Goal: Communication & Community: Connect with others

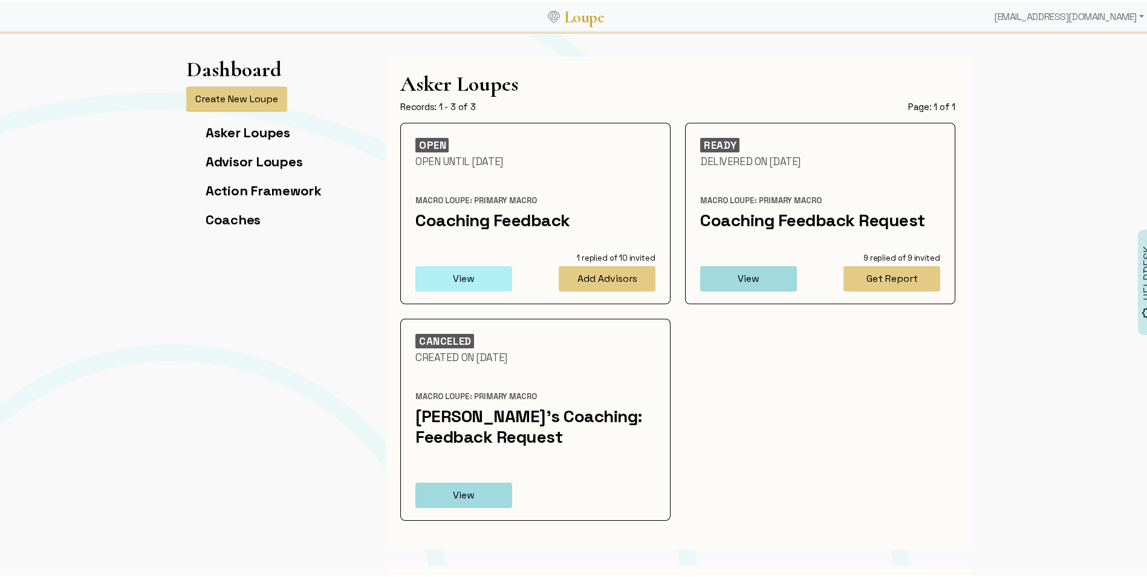
click at [493, 274] on button "View" at bounding box center [463, 276] width 97 height 25
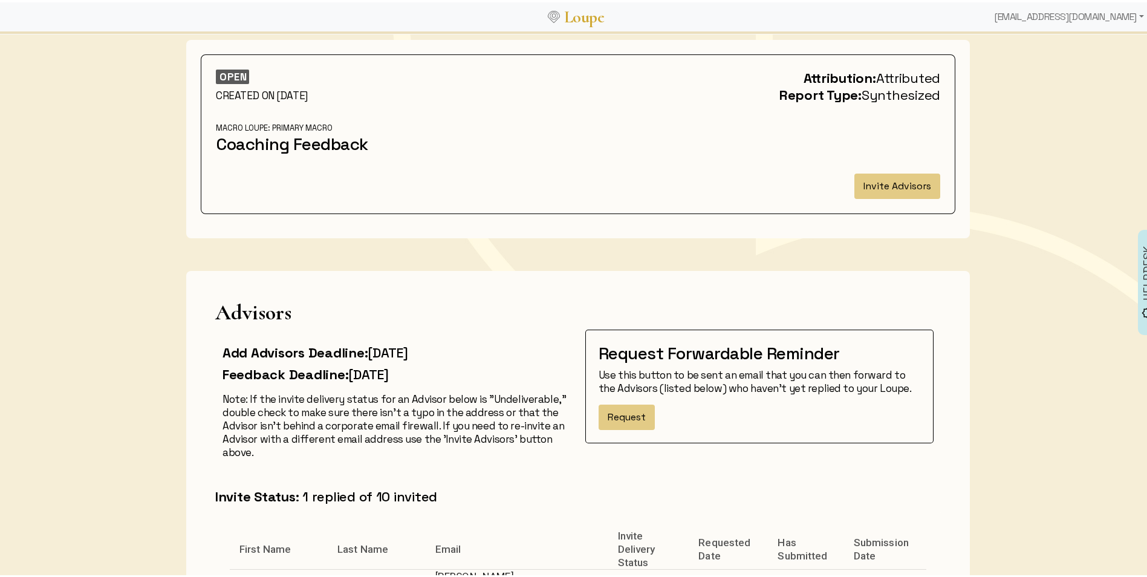
scroll to position [59, 0]
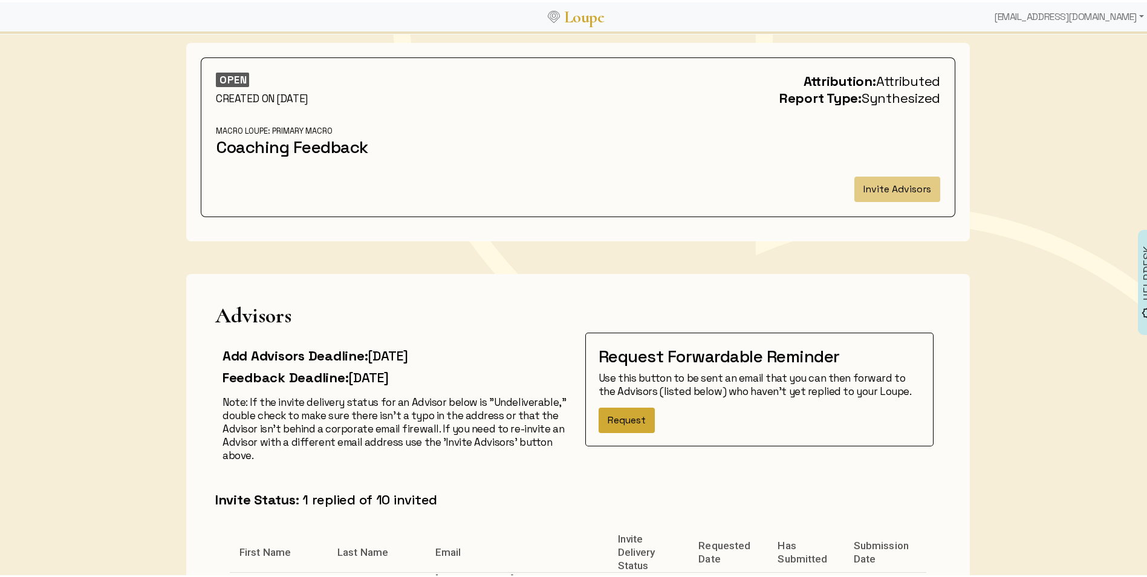
click at [634, 420] on button "Request" at bounding box center [627, 417] width 56 height 25
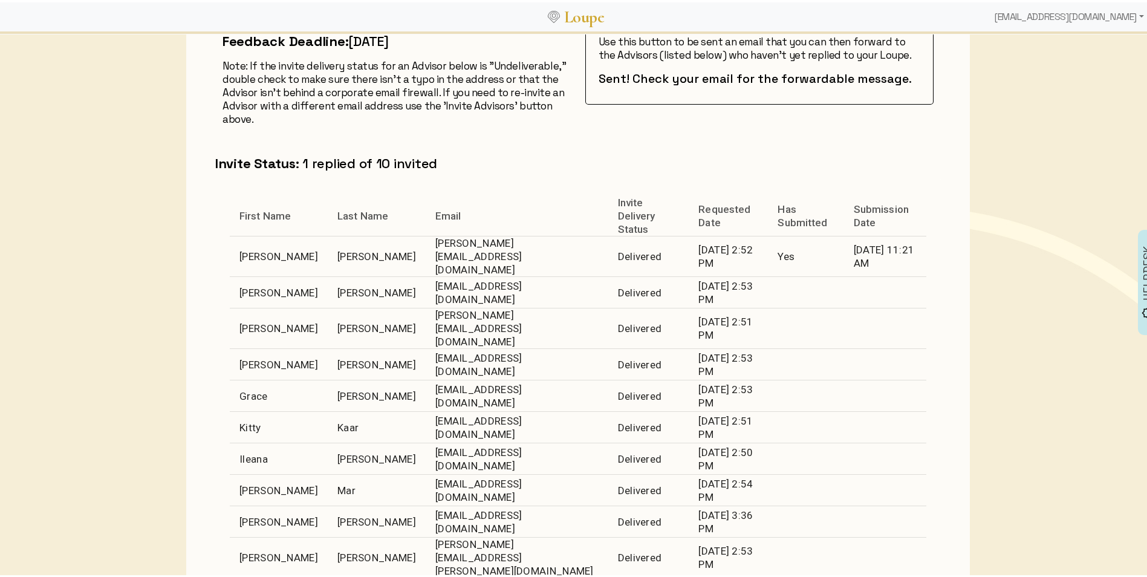
scroll to position [421, 0]
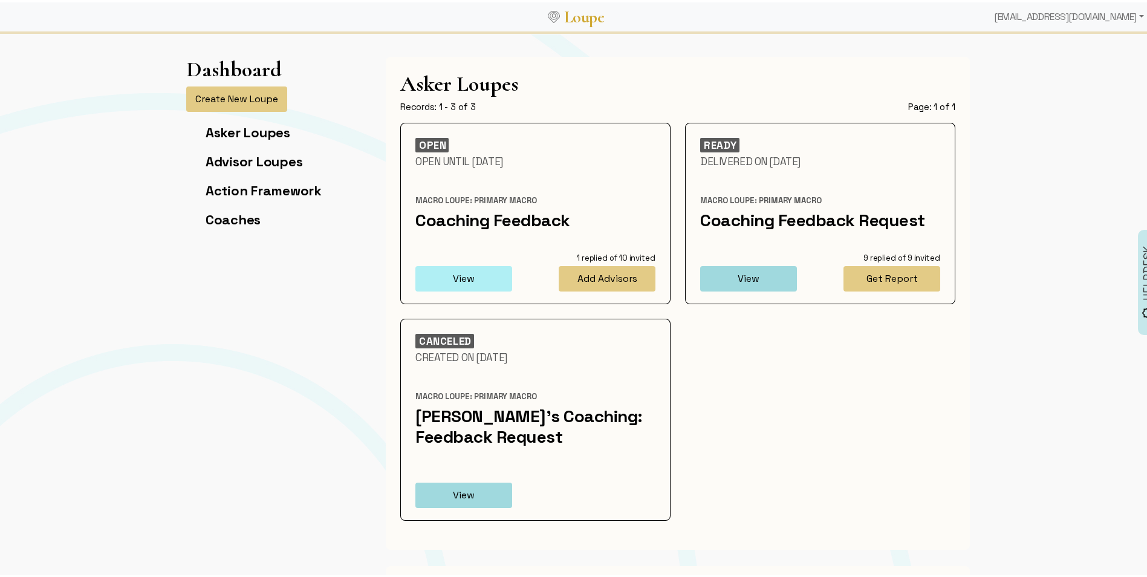
click at [467, 272] on button "View" at bounding box center [463, 276] width 97 height 25
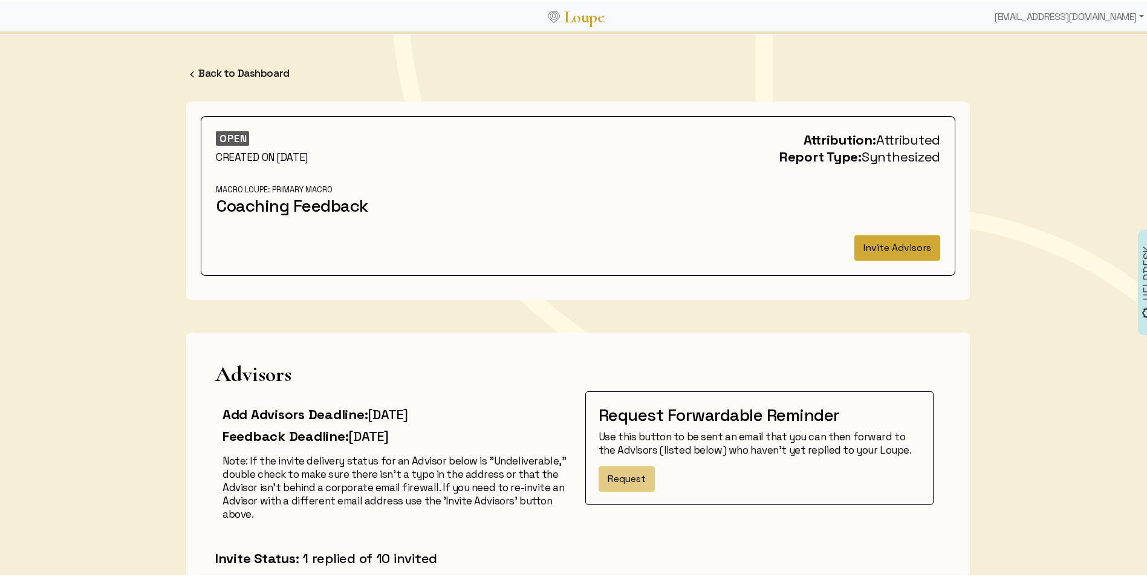
click at [876, 242] on button "Invite Advisors" at bounding box center [897, 245] width 86 height 25
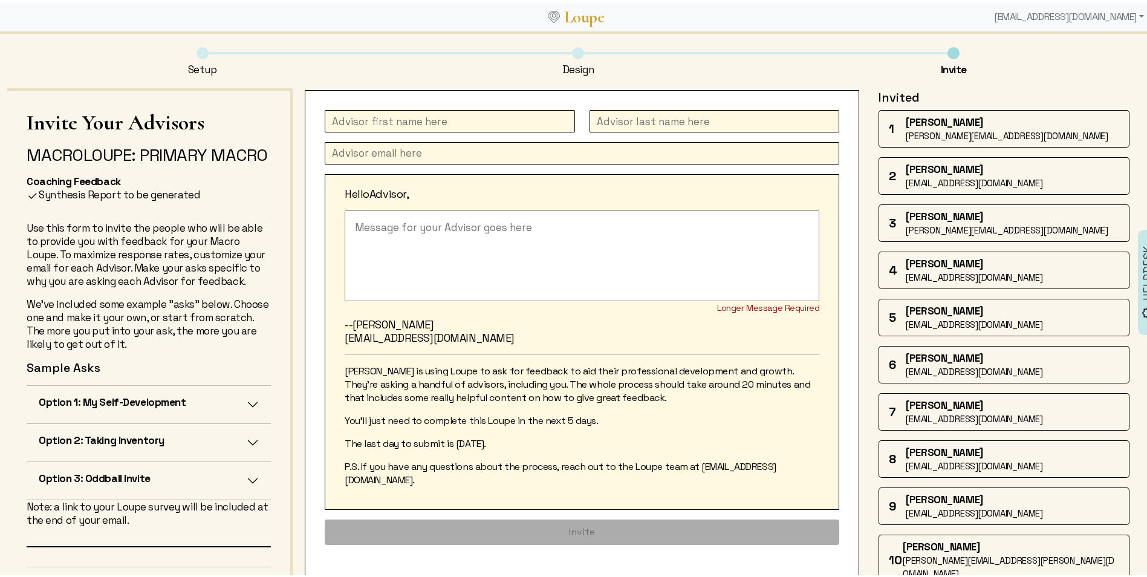
click at [399, 129] on input "text" at bounding box center [450, 119] width 250 height 22
type input "Kitty"
type input "Kaar"
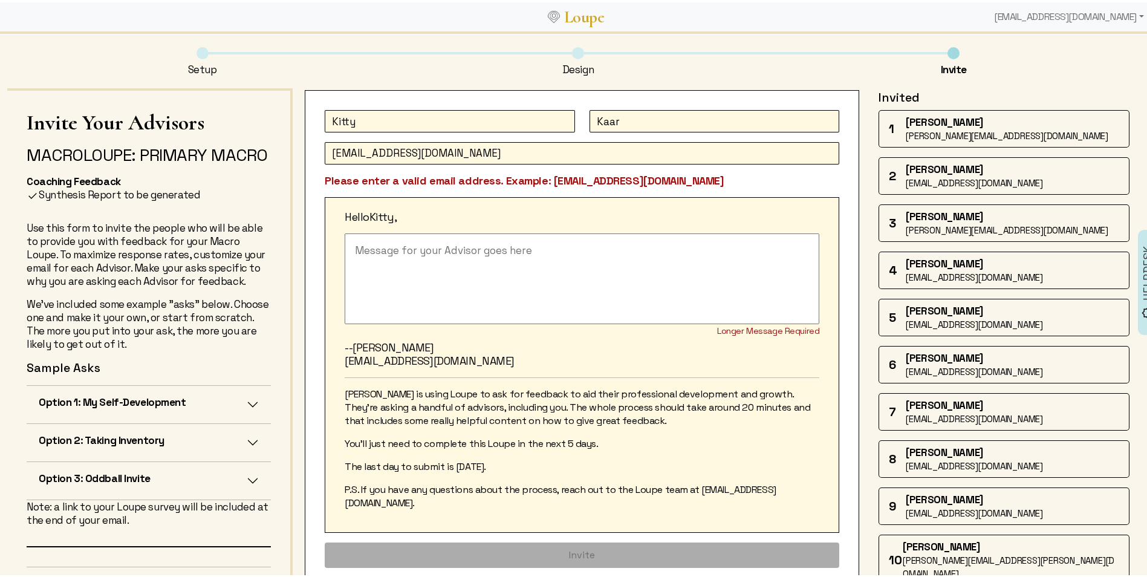
click at [490, 277] on textarea at bounding box center [582, 276] width 475 height 91
click at [435, 158] on input "[EMAIL_ADDRESS][DOMAIN_NAME]" at bounding box center [582, 151] width 514 height 22
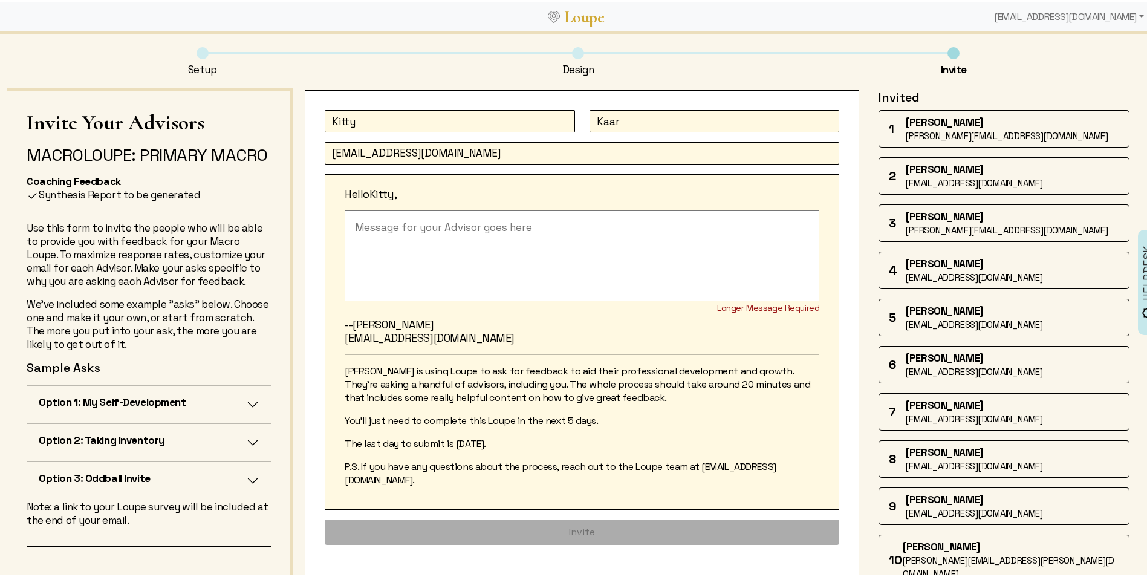
type input "[EMAIL_ADDRESS][DOMAIN_NAME]"
click at [388, 221] on textarea at bounding box center [582, 253] width 475 height 91
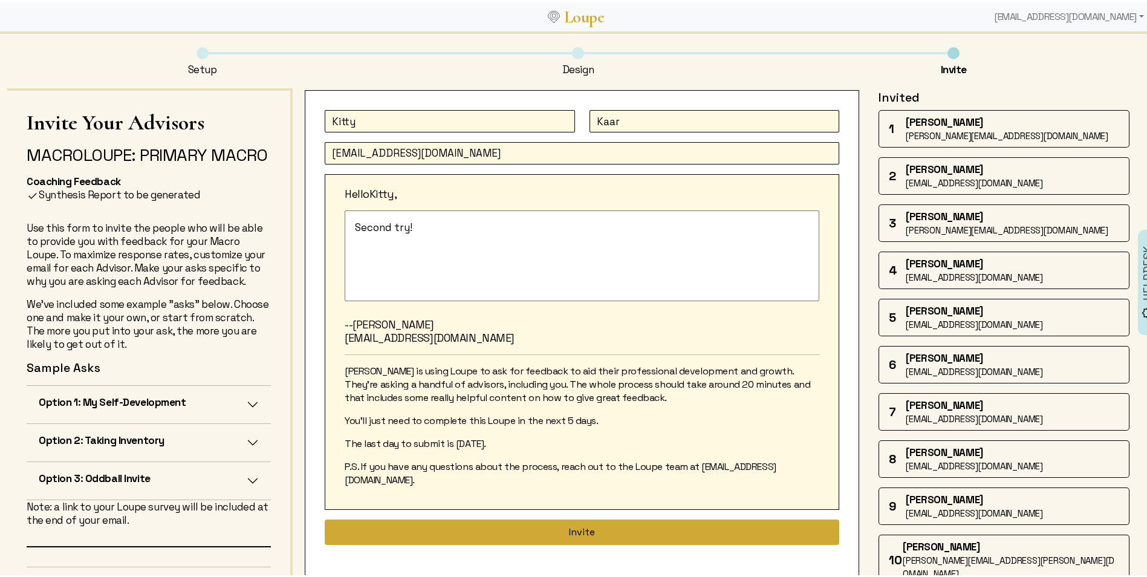
type textarea "Second try!"
click at [534, 521] on button "Invite" at bounding box center [582, 529] width 514 height 25
click at [585, 522] on button "Invite" at bounding box center [582, 529] width 514 height 25
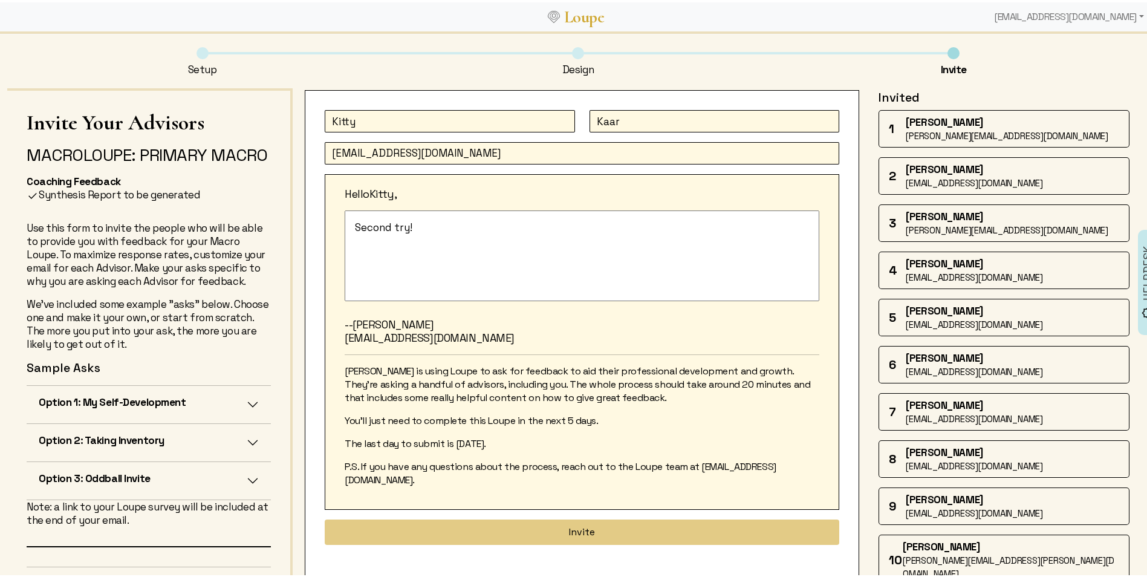
click at [911, 213] on span "[PERSON_NAME]" at bounding box center [944, 213] width 77 height 13
click at [1037, 11] on div "[EMAIL_ADDRESS][DOMAIN_NAME]" at bounding box center [1069, 14] width 160 height 24
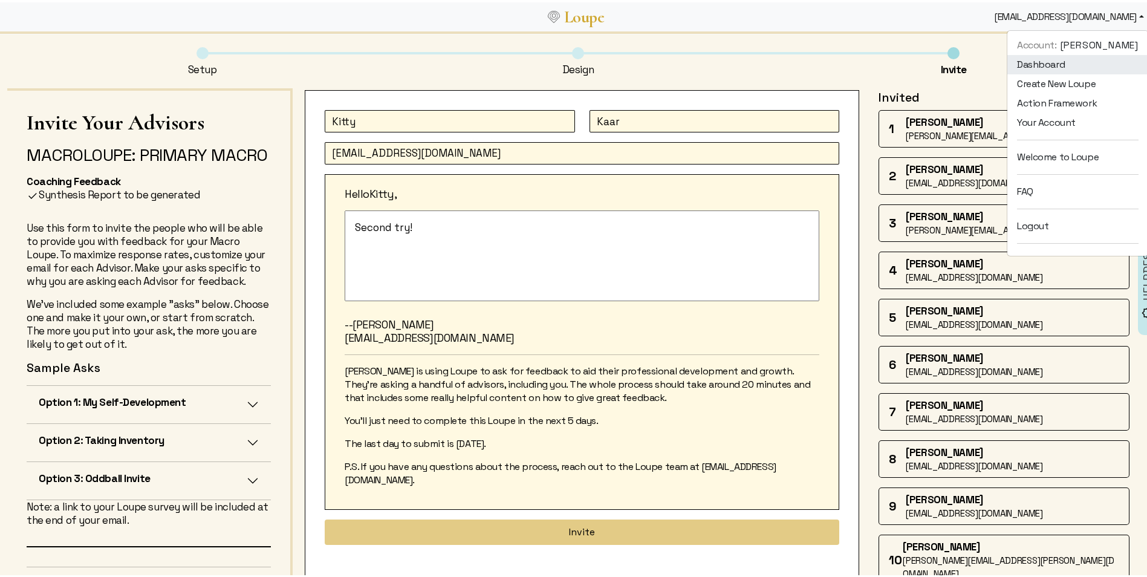
click at [1036, 61] on link "Dashboard" at bounding box center [1077, 62] width 141 height 19
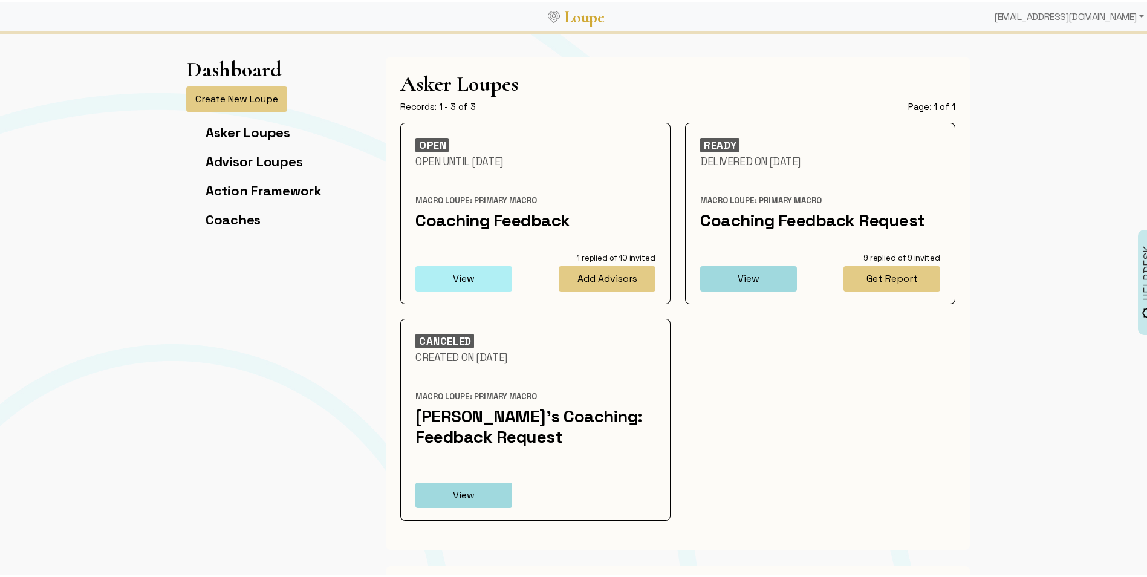
click at [480, 267] on button "View" at bounding box center [463, 276] width 97 height 25
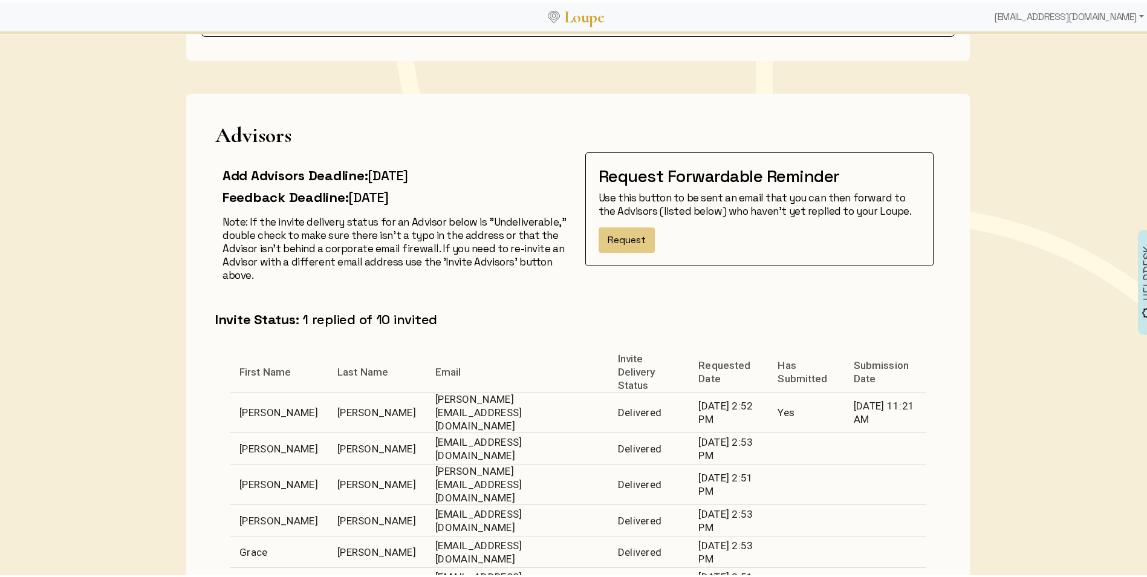
scroll to position [242, 0]
